Goal: Book appointment/travel/reservation

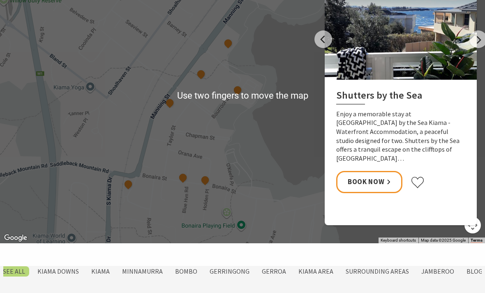
scroll to position [445, 0]
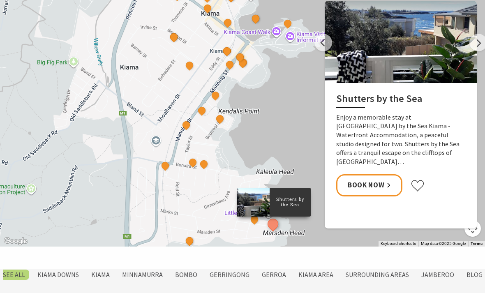
click at [223, 118] on button "See detail about Surf Beach Holiday Park" at bounding box center [219, 118] width 11 height 11
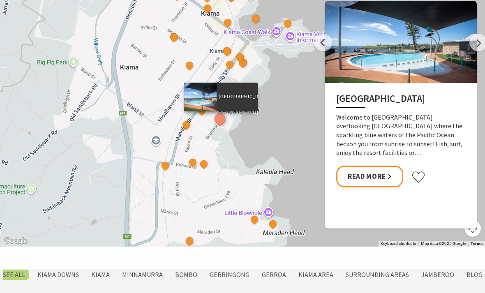
click at [358, 177] on link "Read More" at bounding box center [369, 176] width 67 height 22
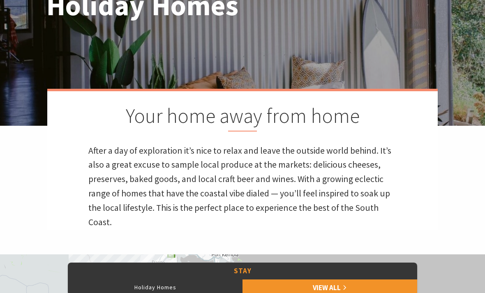
scroll to position [126, 0]
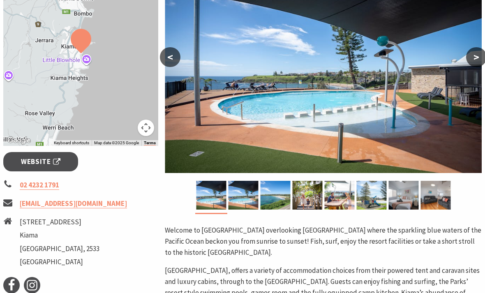
scroll to position [191, 0]
click at [244, 198] on img at bounding box center [243, 195] width 30 height 29
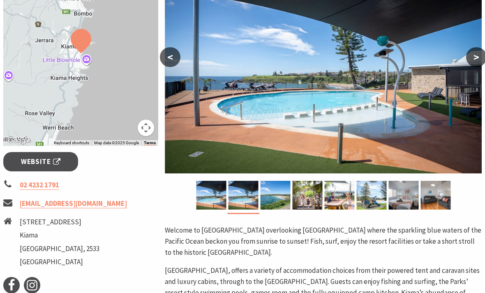
click at [277, 193] on img at bounding box center [275, 195] width 30 height 29
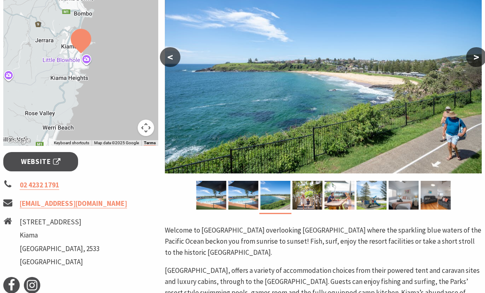
click at [309, 194] on img at bounding box center [307, 195] width 30 height 29
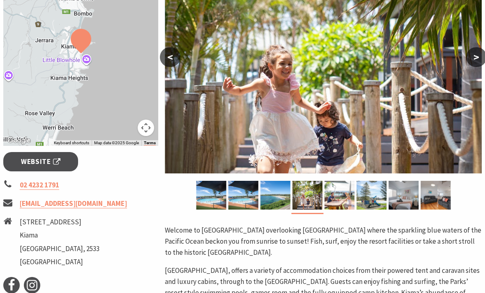
click at [337, 195] on img at bounding box center [339, 195] width 30 height 29
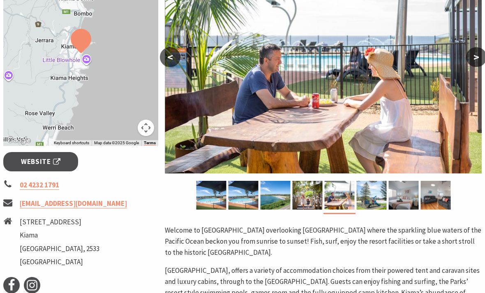
click at [368, 192] on img at bounding box center [371, 195] width 30 height 29
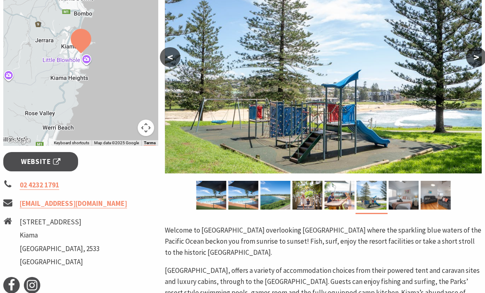
click at [397, 189] on img at bounding box center [403, 195] width 30 height 29
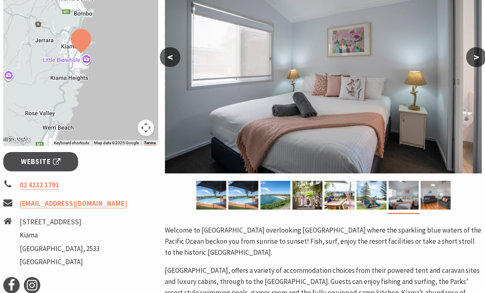
click at [433, 189] on img at bounding box center [435, 195] width 30 height 29
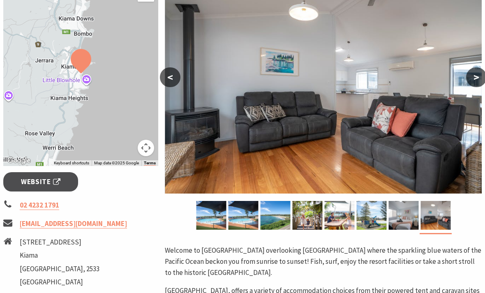
scroll to position [170, 0]
click at [57, 179] on span "Website" at bounding box center [40, 182] width 39 height 11
